Goal: Task Accomplishment & Management: Complete application form

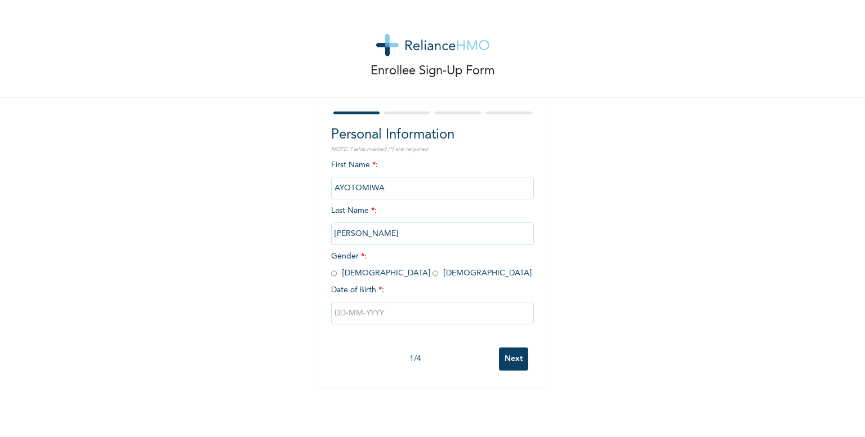
click at [331, 273] on input "radio" at bounding box center [334, 273] width 6 height 11
radio input "true"
click at [360, 318] on input "text" at bounding box center [432, 313] width 203 height 23
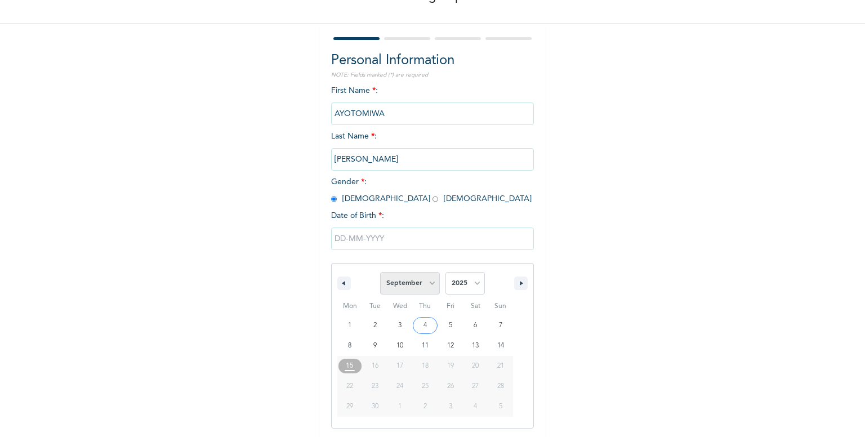
click at [429, 286] on select "January February March April May June July August September October November De…" at bounding box center [410, 283] width 60 height 23
select select "5"
click at [380, 272] on select "January February March April May June July August September October November De…" at bounding box center [410, 283] width 60 height 23
click at [455, 282] on select "2025 2024 2023 2022 2021 2020 2019 2018 2017 2016 2015 2014 2013 2012 2011 2010…" at bounding box center [465, 283] width 39 height 23
select select "2001"
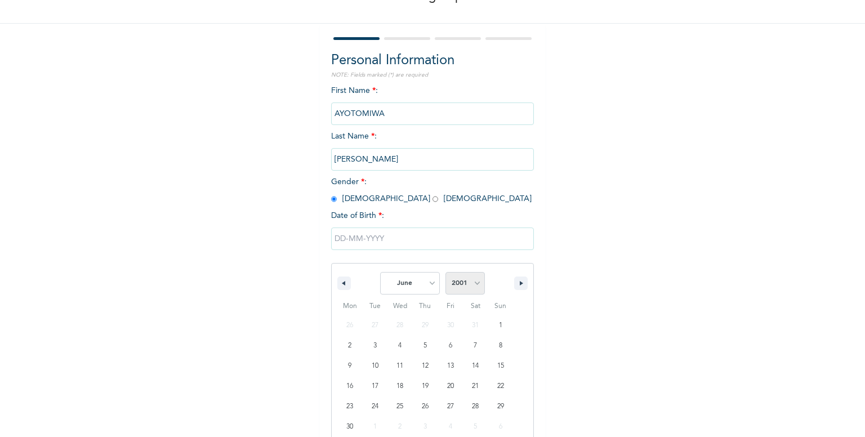
click at [446, 272] on select "2025 2024 2023 2022 2021 2020 2019 2018 2017 2016 2015 2014 2013 2012 2011 2010…" at bounding box center [465, 283] width 39 height 23
type input "[DATE]"
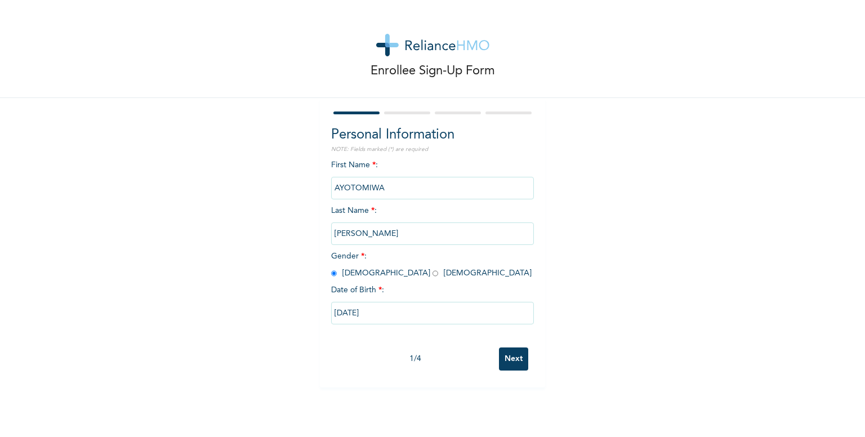
scroll to position [0, 0]
click at [514, 366] on input "Next" at bounding box center [513, 359] width 29 height 23
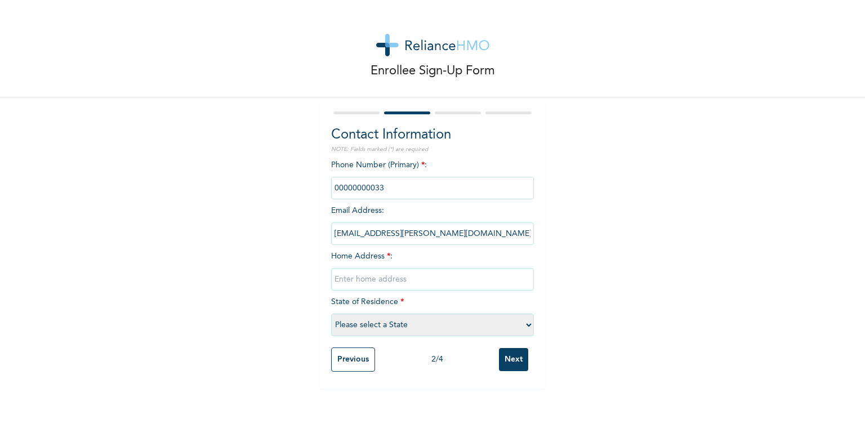
click at [408, 188] on input "phone" at bounding box center [432, 188] width 203 height 23
click at [389, 188] on input "phone" at bounding box center [432, 188] width 203 height 23
drag, startPoint x: 389, startPoint y: 188, endPoint x: 363, endPoint y: 188, distance: 26.5
click at [363, 188] on input "phone" at bounding box center [432, 188] width 203 height 23
click at [385, 263] on div "Phone Number (Primary) * : Email Address : [EMAIL_ADDRESS][PERSON_NAME][DOMAIN_…" at bounding box center [432, 250] width 203 height 183
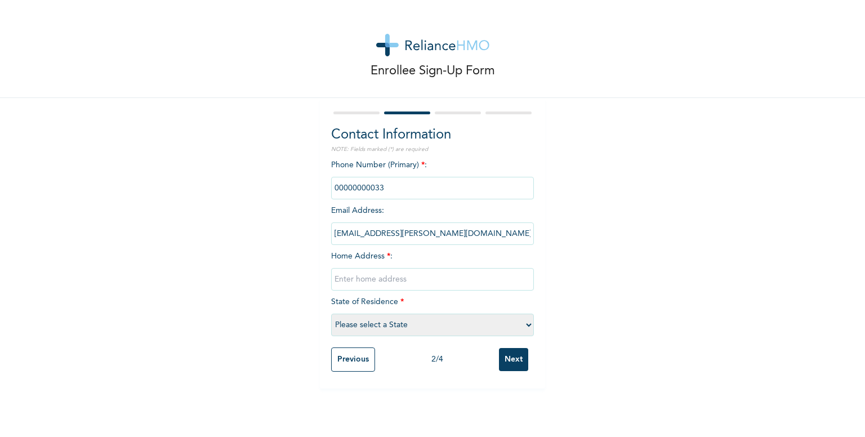
click at [380, 181] on input "phone" at bounding box center [432, 188] width 203 height 23
click at [378, 190] on input "phone" at bounding box center [432, 188] width 203 height 23
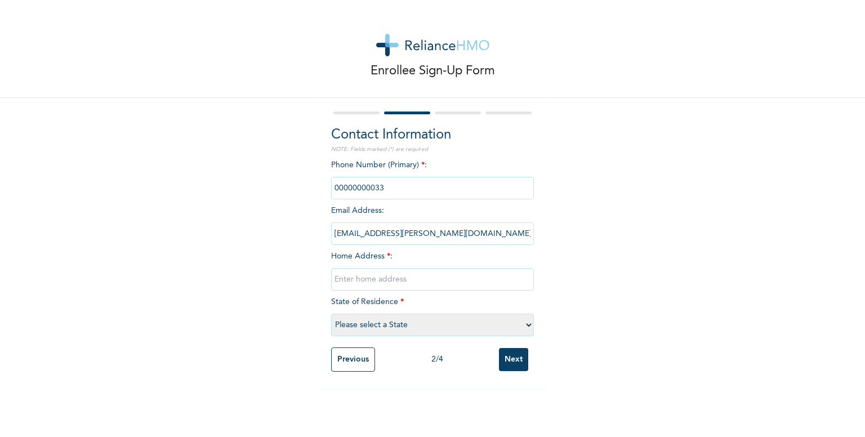
click at [378, 190] on input "phone" at bounding box center [432, 188] width 203 height 23
click at [377, 276] on input "text" at bounding box center [432, 279] width 203 height 23
type input "No 2,"
click at [379, 321] on select "Please select a State [PERSON_NAME] (FCT) [PERSON_NAME] Ibom [GEOGRAPHIC_DATA] …" at bounding box center [432, 325] width 203 height 23
select select "28"
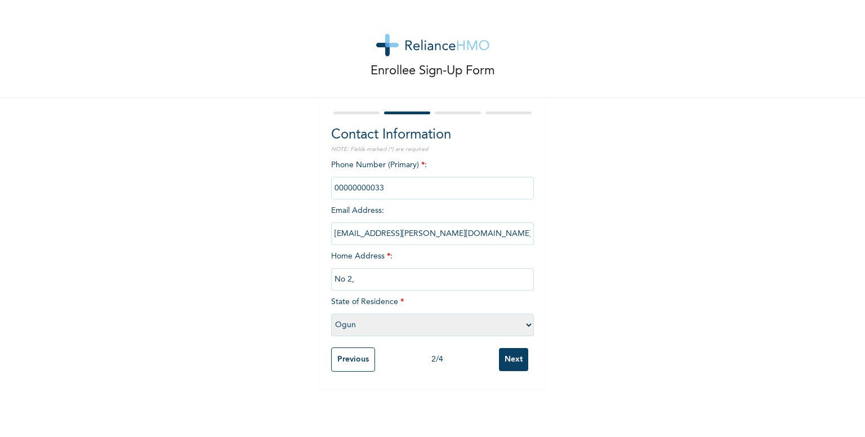
click at [331, 314] on select "Please select a State [PERSON_NAME] (FCT) [PERSON_NAME] Ibom [GEOGRAPHIC_DATA] …" at bounding box center [432, 325] width 203 height 23
click at [357, 273] on input "No 2," at bounding box center [432, 279] width 203 height 23
type input "[STREET_ADDRESS]"
click at [372, 189] on input "phone" at bounding box center [432, 188] width 203 height 23
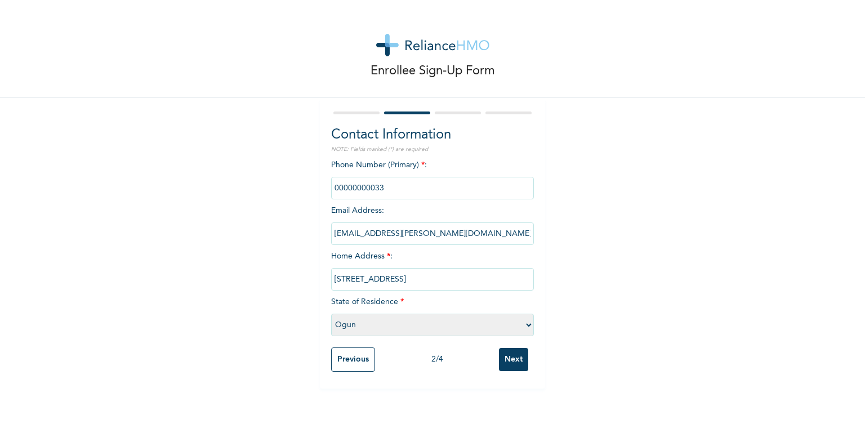
click at [372, 189] on input "phone" at bounding box center [432, 188] width 203 height 23
click at [499, 361] on input "Next" at bounding box center [513, 359] width 29 height 23
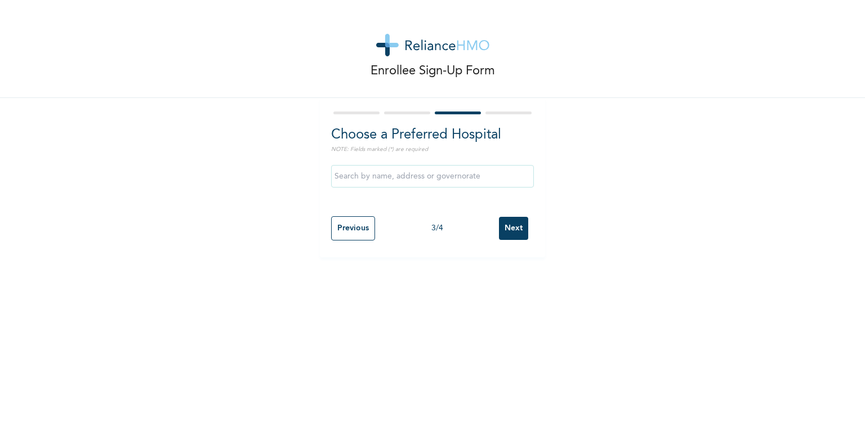
click at [410, 174] on input "text" at bounding box center [432, 176] width 203 height 23
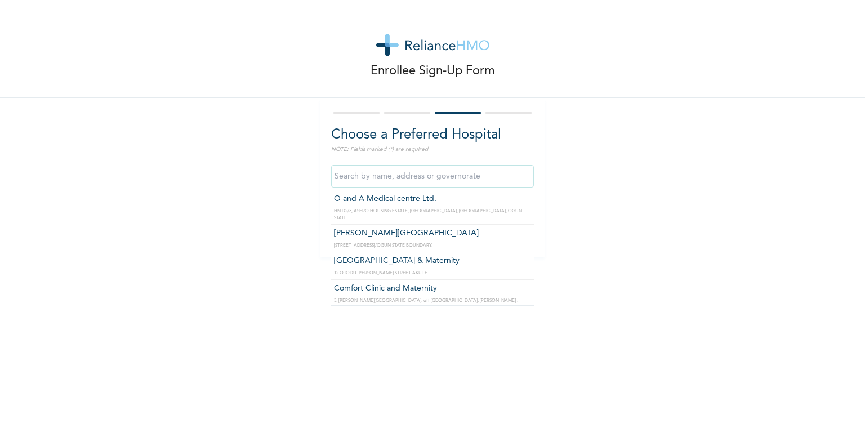
scroll to position [149, 0]
click at [631, 172] on div "Enrollee Sign-Up Form Choose a Preferred Hospital NOTE: Fields marked (*) are r…" at bounding box center [432, 128] width 865 height 257
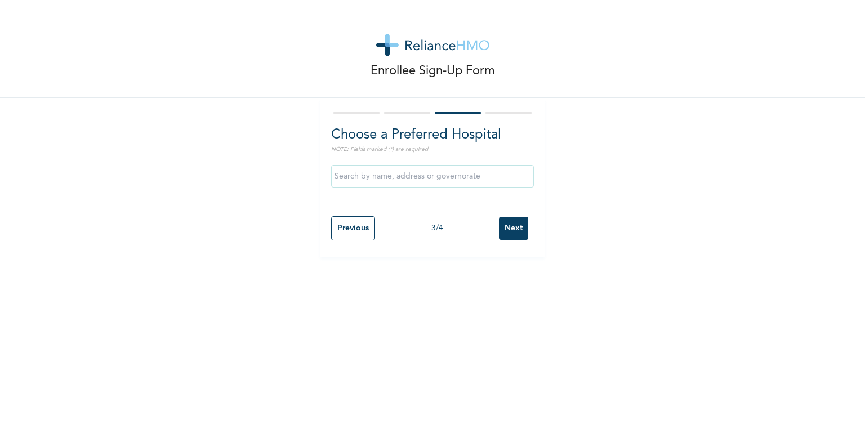
click at [521, 226] on input "Next" at bounding box center [513, 228] width 29 height 23
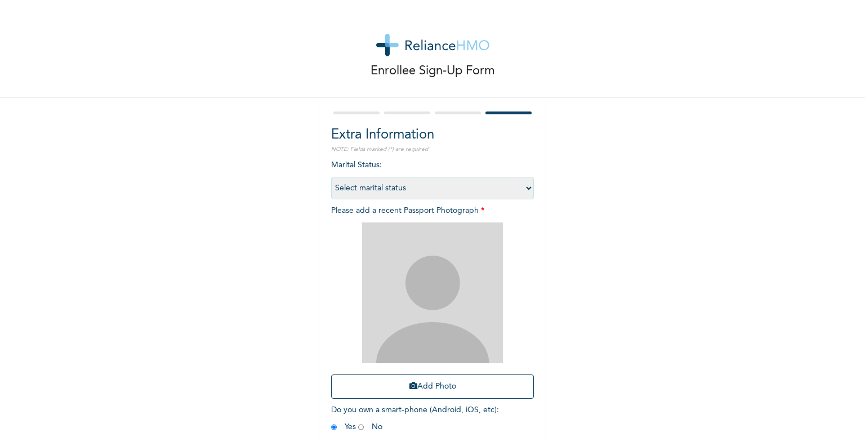
click at [496, 181] on select "Select marital status [DEMOGRAPHIC_DATA] Married [DEMOGRAPHIC_DATA] Widow/[DEMO…" at bounding box center [432, 188] width 203 height 23
select select "1"
click at [331, 177] on select "Select marital status [DEMOGRAPHIC_DATA] Married [DEMOGRAPHIC_DATA] Widow/[DEMO…" at bounding box center [432, 188] width 203 height 23
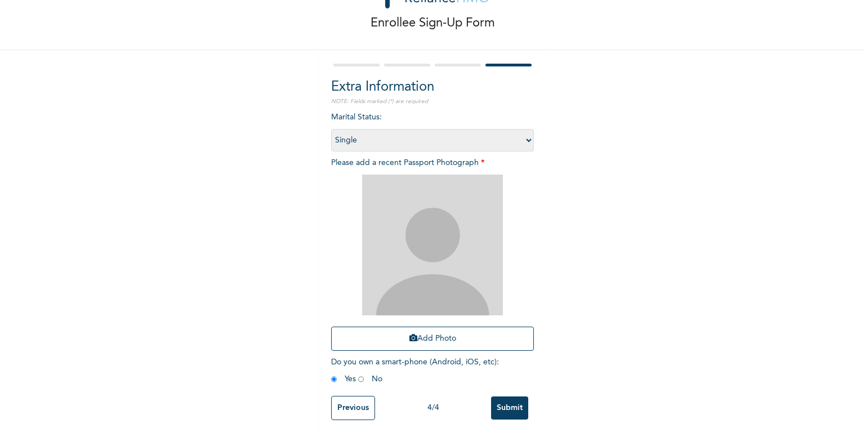
scroll to position [52, 0]
click at [427, 327] on button "Add Photo" at bounding box center [432, 339] width 203 height 24
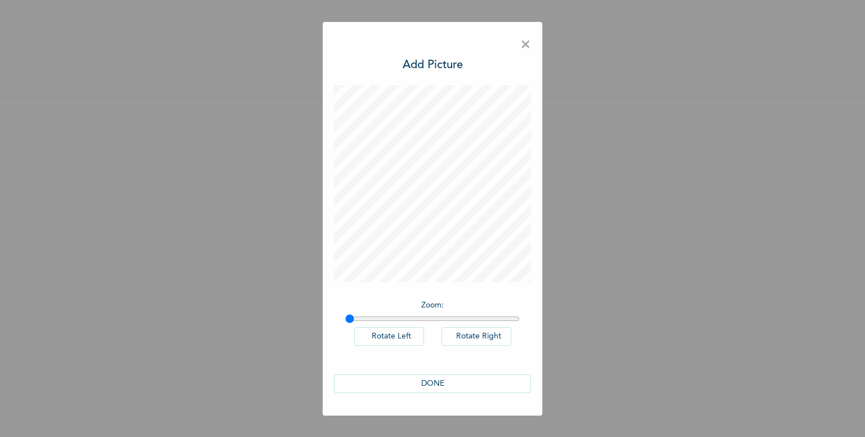
scroll to position [0, 0]
type input "1"
drag, startPoint x: 352, startPoint y: 317, endPoint x: 331, endPoint y: 331, distance: 24.4
click at [345, 323] on input "range" at bounding box center [432, 318] width 175 height 9
click at [447, 383] on button "DONE" at bounding box center [432, 384] width 197 height 19
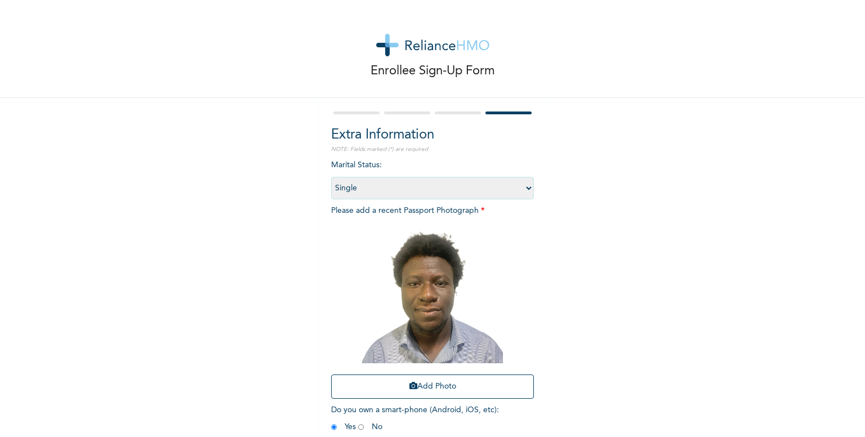
scroll to position [56, 0]
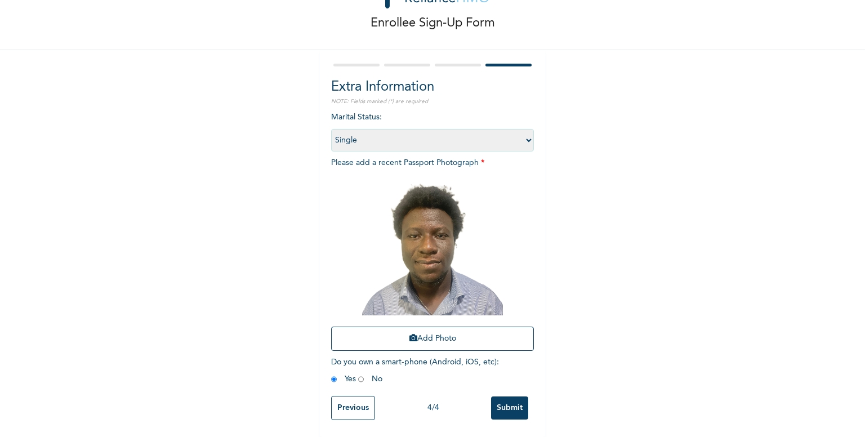
click at [505, 397] on input "Submit" at bounding box center [509, 408] width 37 height 23
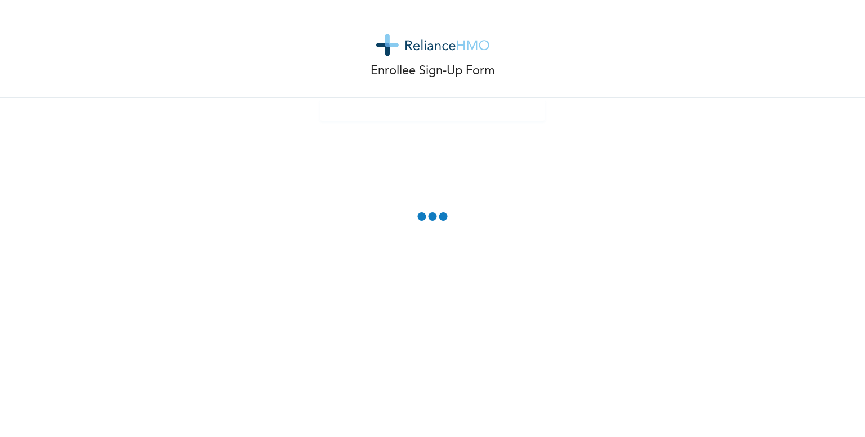
scroll to position [0, 0]
